Goal: Register for event/course

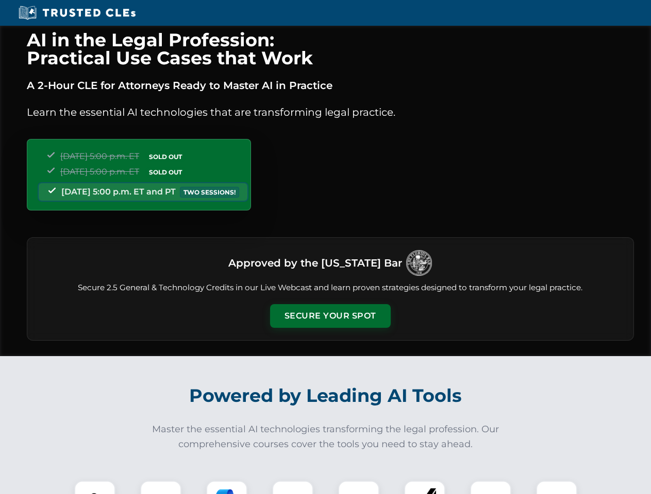
click at [330, 316] on button "Secure Your Spot" at bounding box center [330, 316] width 121 height 24
click at [95, 488] on img at bounding box center [95, 502] width 30 height 30
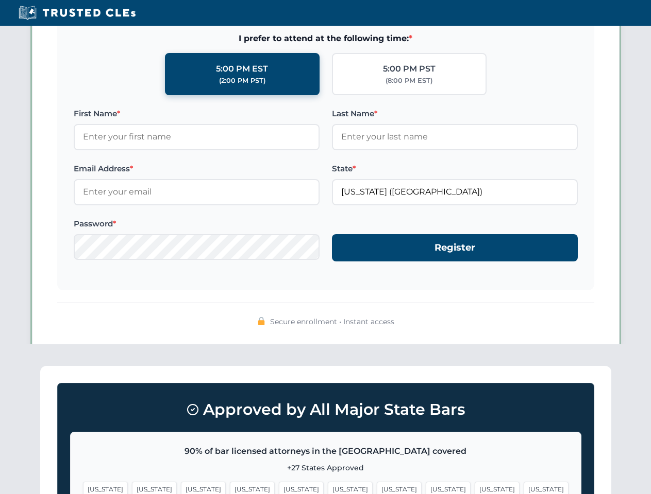
click at [377, 488] on span "[US_STATE]" at bounding box center [399, 489] width 45 height 15
click at [474, 488] on span "[US_STATE]" at bounding box center [496, 489] width 45 height 15
